Goal: Transaction & Acquisition: Download file/media

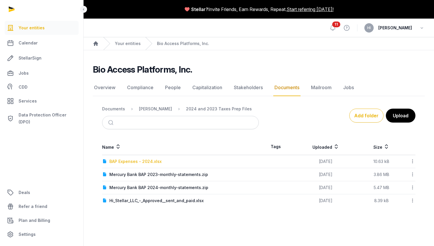
click at [134, 161] on div "BAP Expenses - 2024.xlsx" at bounding box center [135, 161] width 52 height 6
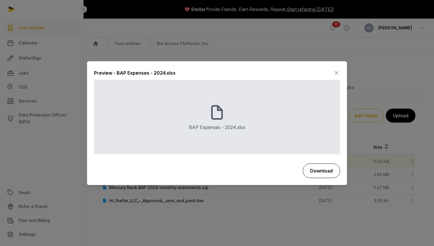
click at [320, 169] on button "Download" at bounding box center [321, 170] width 37 height 15
click at [338, 73] on icon at bounding box center [336, 72] width 7 height 9
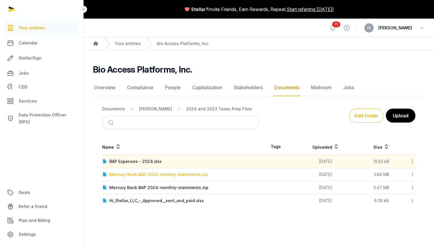
click at [179, 172] on div "Mercury Bank BAP 2023-monthly-statements.zip" at bounding box center [158, 175] width 99 height 6
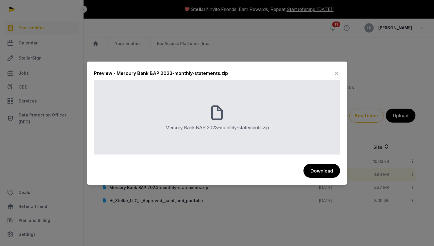
click at [337, 73] on icon at bounding box center [336, 72] width 7 height 9
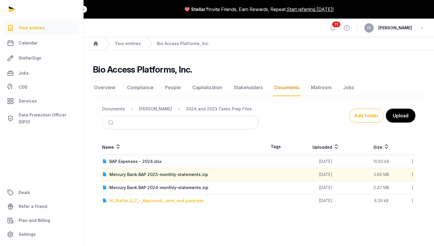
click at [173, 201] on div "Hi_Stellar_LLC_-_Approved__sent_and_paid.xlsx" at bounding box center [156, 201] width 94 height 6
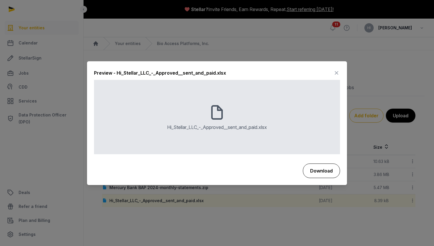
click at [329, 170] on button "Download" at bounding box center [321, 170] width 37 height 15
click at [337, 70] on icon at bounding box center [336, 72] width 7 height 9
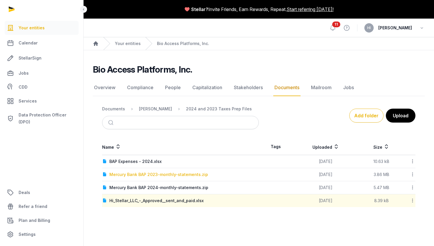
click at [183, 175] on div "Mercury Bank BAP 2023-monthly-statements.zip" at bounding box center [158, 175] width 99 height 6
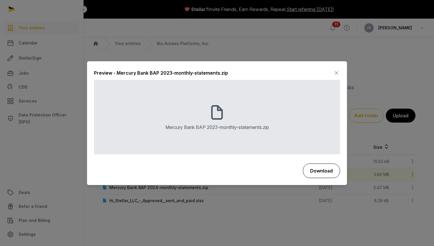
click at [317, 167] on button "Download" at bounding box center [321, 170] width 37 height 15
click at [338, 71] on icon at bounding box center [336, 72] width 7 height 9
